Goal: Information Seeking & Learning: Learn about a topic

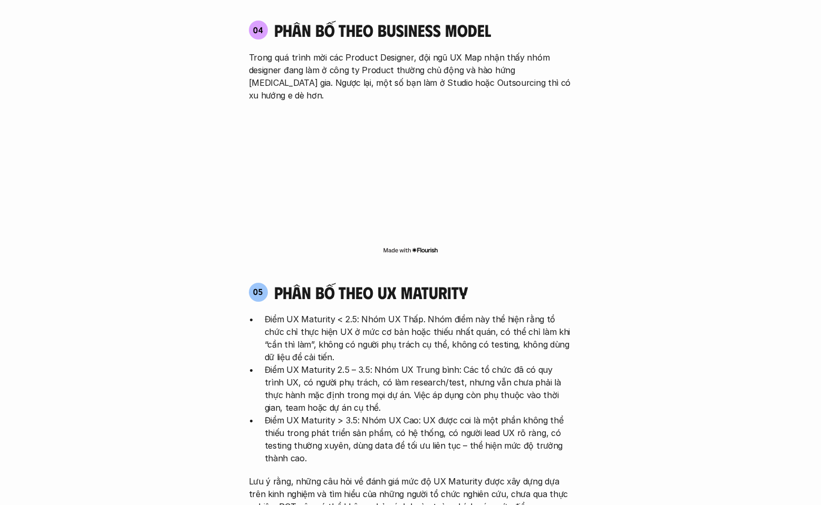
scroll to position [1981, 0]
click at [320, 314] on p "Điểm UX Maturity < 2.5: Nhóm UX Thấp. Nhóm điểm này thể hiện rằng tổ chức chỉ t…" at bounding box center [419, 339] width 308 height 51
click at [565, 284] on div "05 phân bố theo ux maturity" at bounding box center [411, 294] width 324 height 20
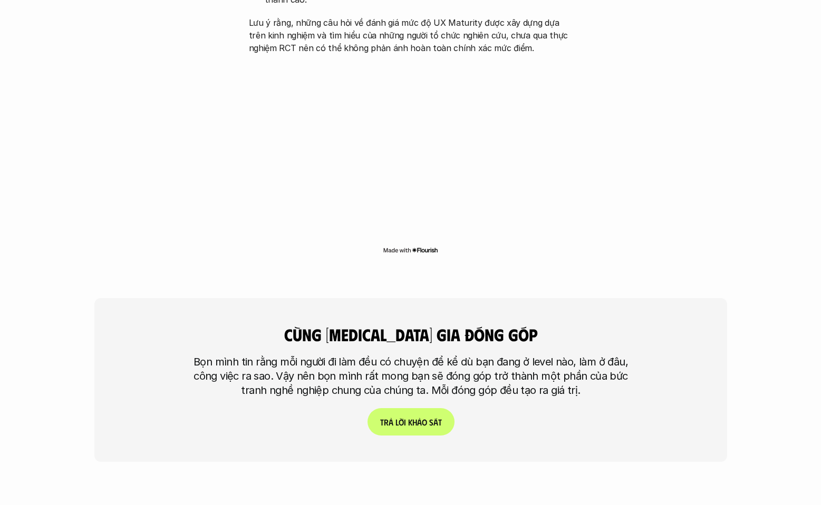
scroll to position [2441, 0]
click at [433, 418] on p "T r ả l ờ i k h ả o s á t" at bounding box center [410, 423] width 62 height 10
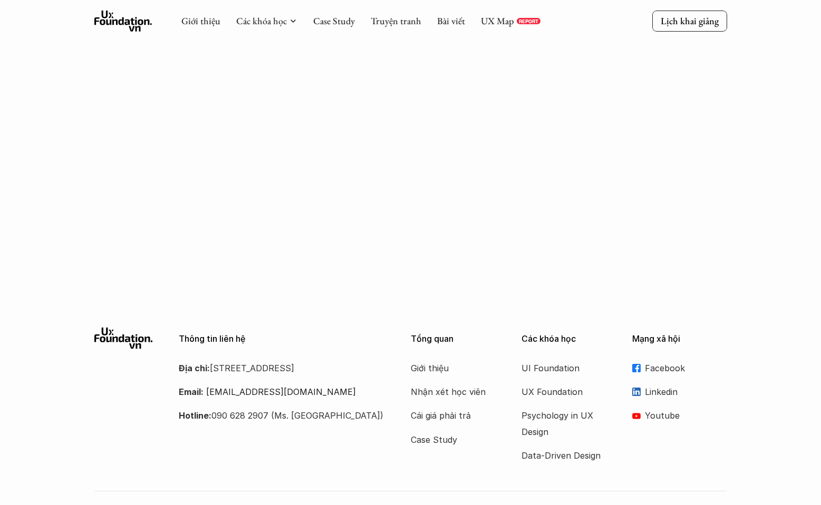
scroll to position [397, 0]
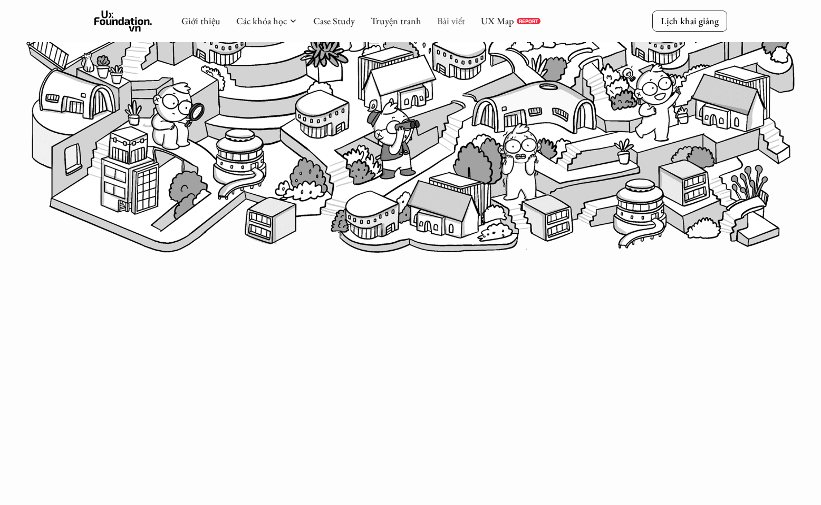
click at [448, 20] on link "Bài viết" at bounding box center [451, 21] width 28 height 12
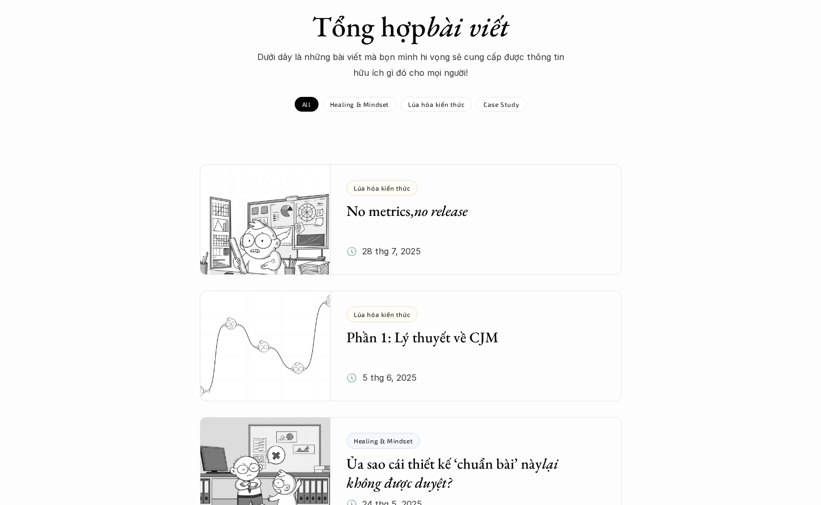
scroll to position [83, 0]
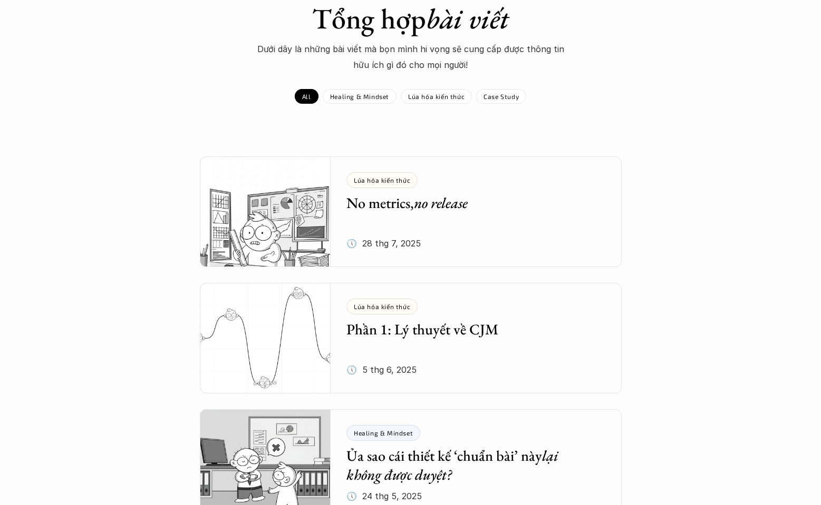
click at [466, 222] on div "Lúa hóa kiến thức No metrics, no release 🕔 [DATE]" at bounding box center [483, 212] width 275 height 111
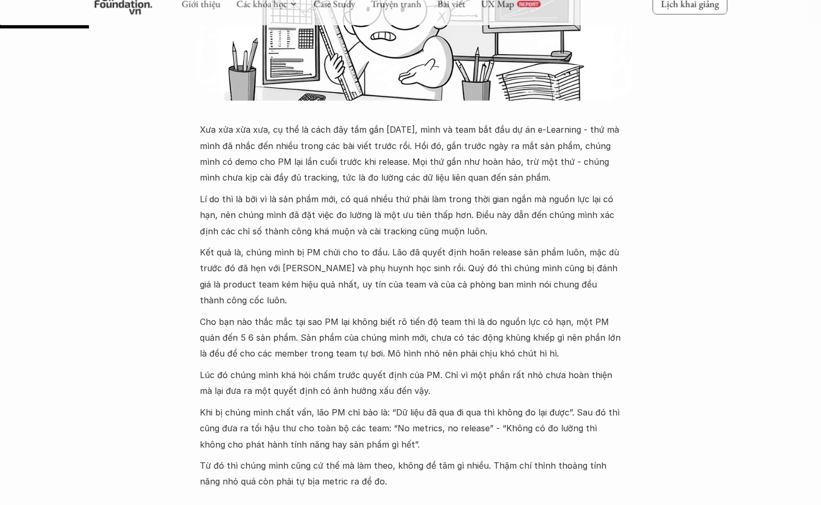
scroll to position [368, 0]
